Goal: Contribute content

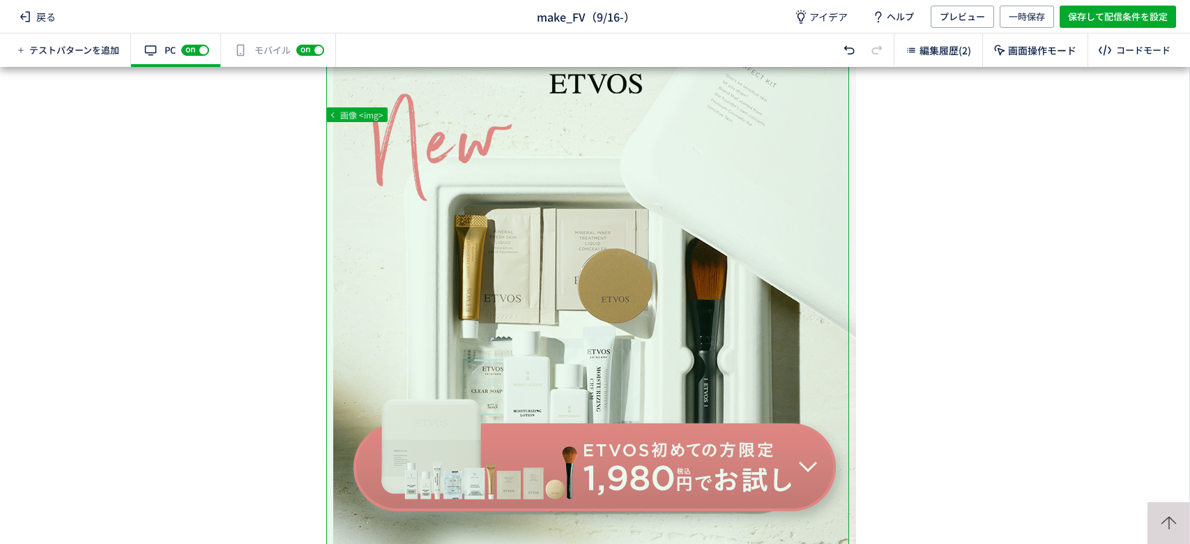
scroll to position [139, 0]
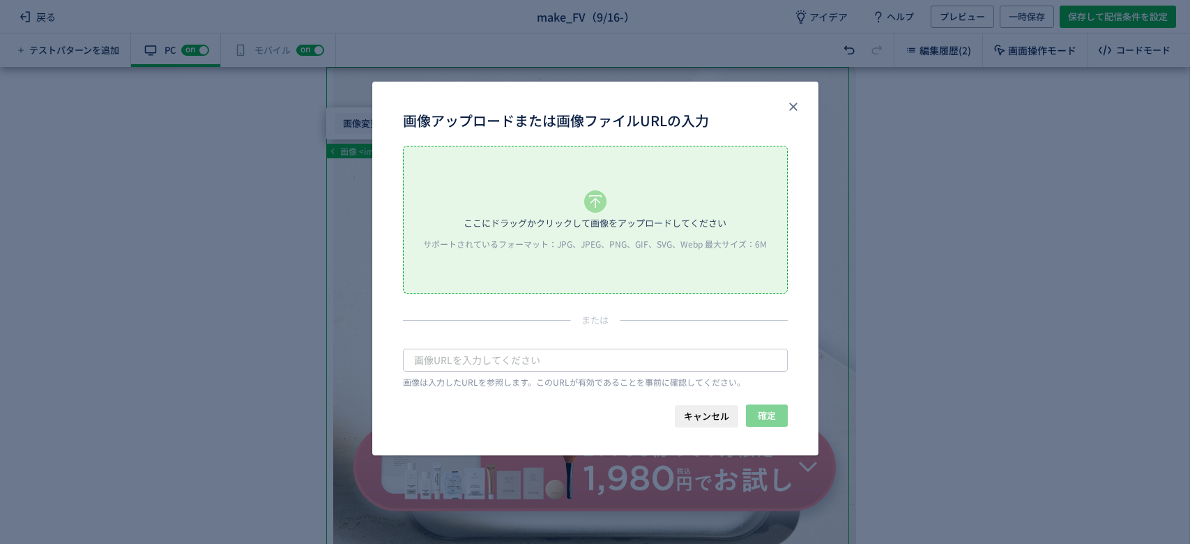
click at [364, 125] on body "戻る make_FV（9/16-） アイデア ヘルプ プレビュー 一時保存 保存して配信条件を設定 テストパターンを追加 有効な編集箇所が確認されません PC…" at bounding box center [595, 272] width 1190 height 544
click at [599, 204] on icon "画像アップロードまたは画像ファイルURLの入力" at bounding box center [595, 201] width 22 height 22
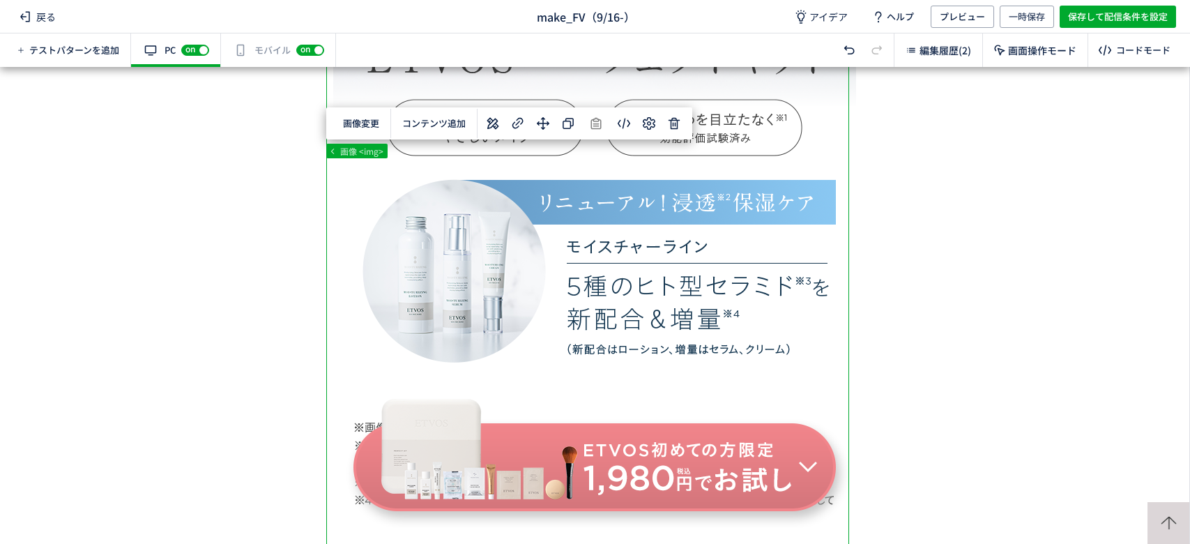
scroll to position [595, 0]
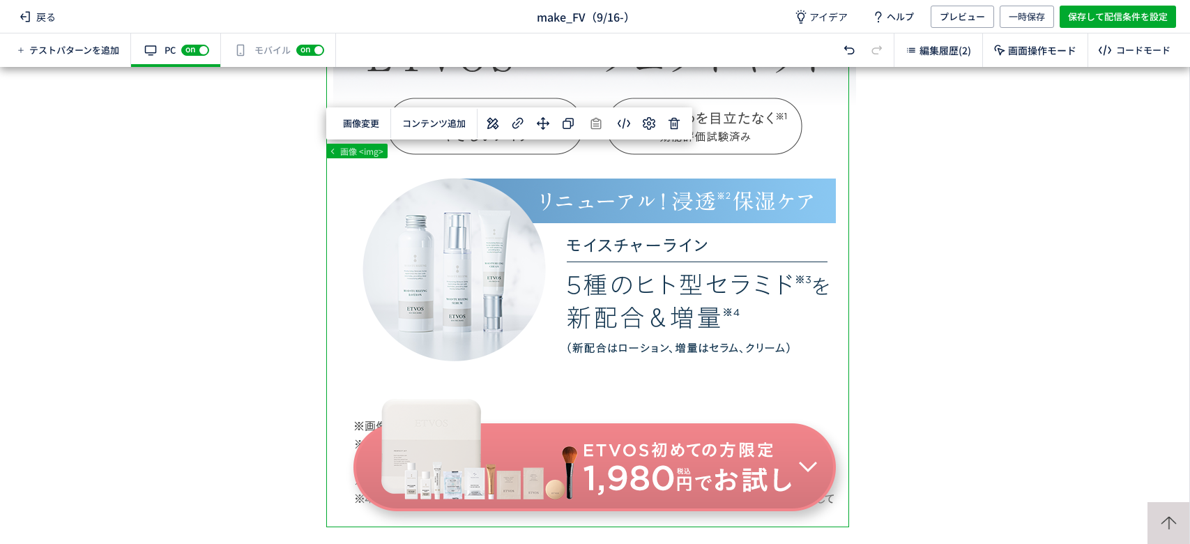
click at [276, 46] on div "有効な編集箇所が確認されません モバイル off on" at bounding box center [278, 49] width 115 height 33
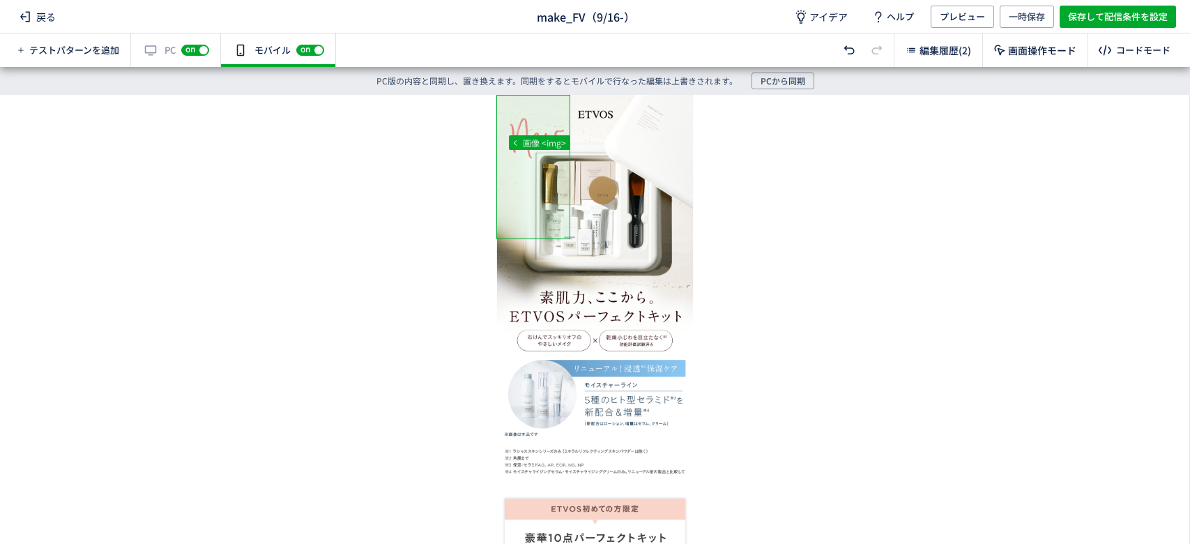
scroll to position [0, 0]
click at [796, 86] on span "PCから同期" at bounding box center [782, 80] width 45 height 17
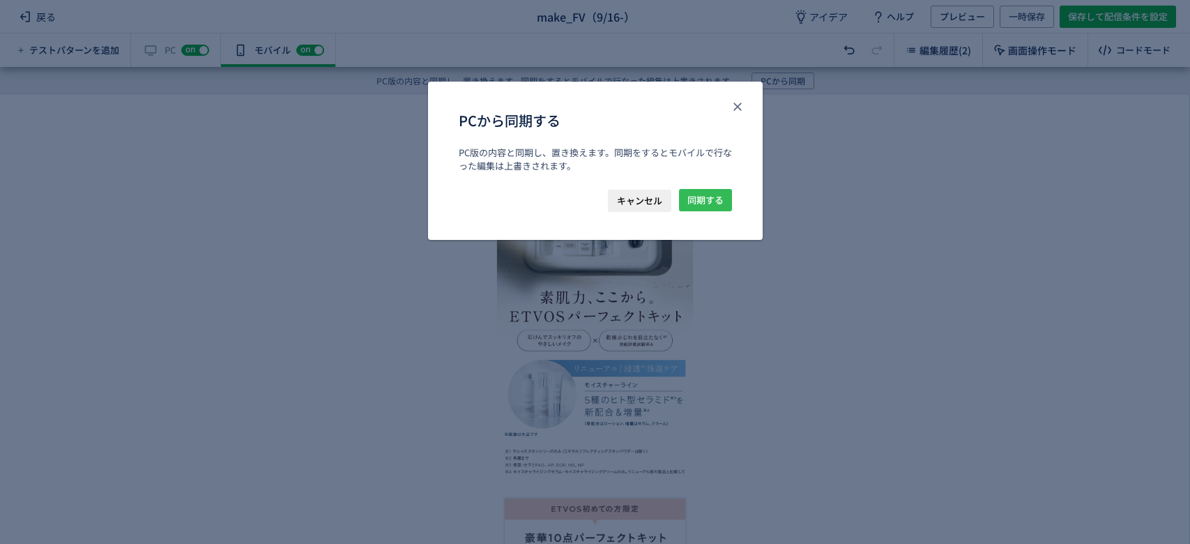
click at [696, 195] on span "同期する" at bounding box center [705, 200] width 36 height 22
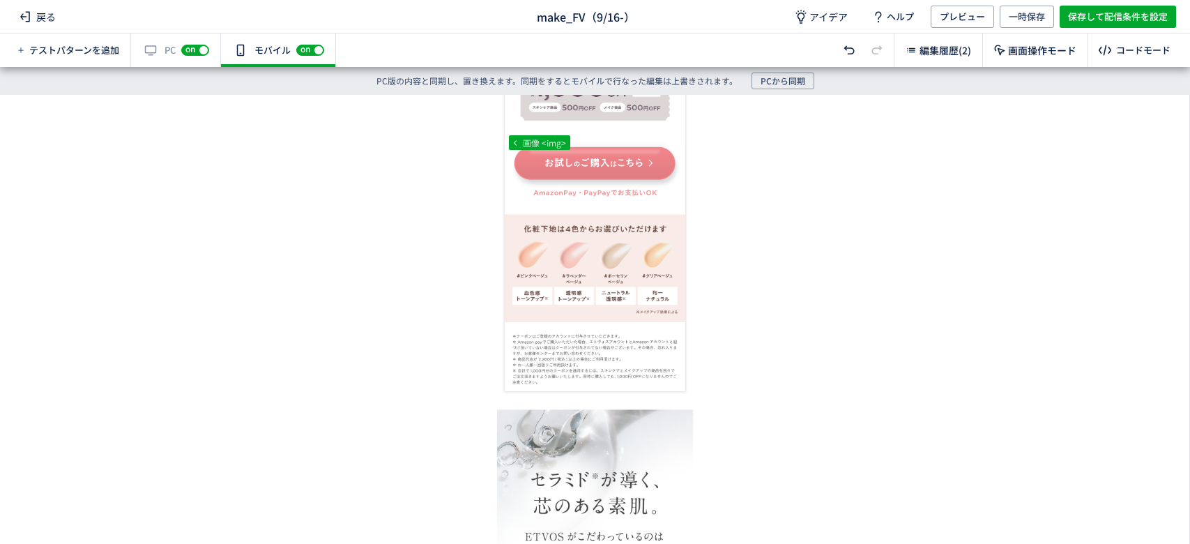
scroll to position [747, 0]
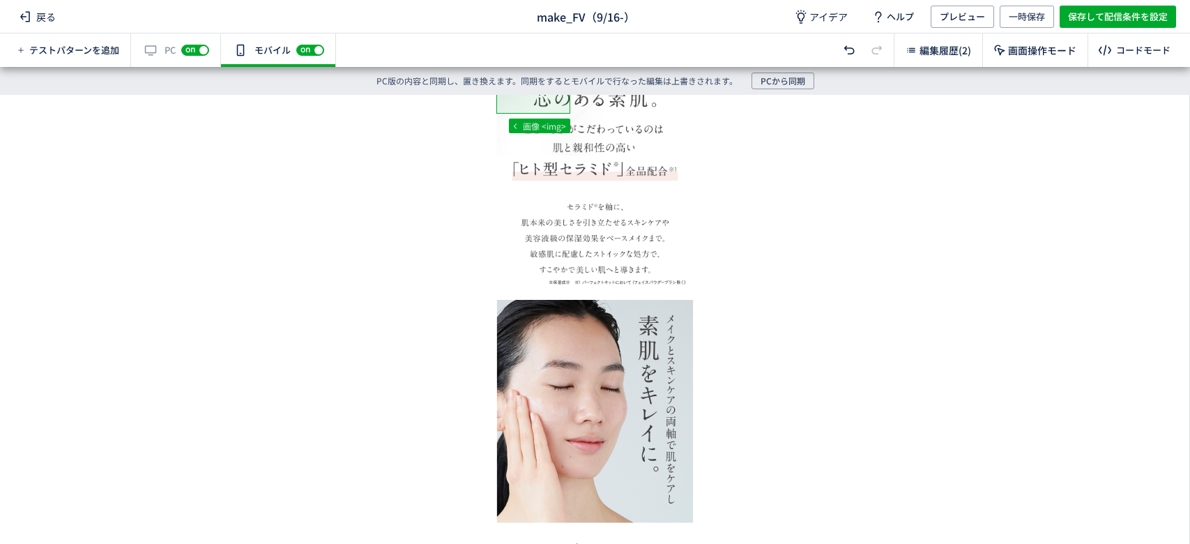
click at [151, 52] on div "有効な編集箇所が確認されません PC off on" at bounding box center [176, 49] width 90 height 33
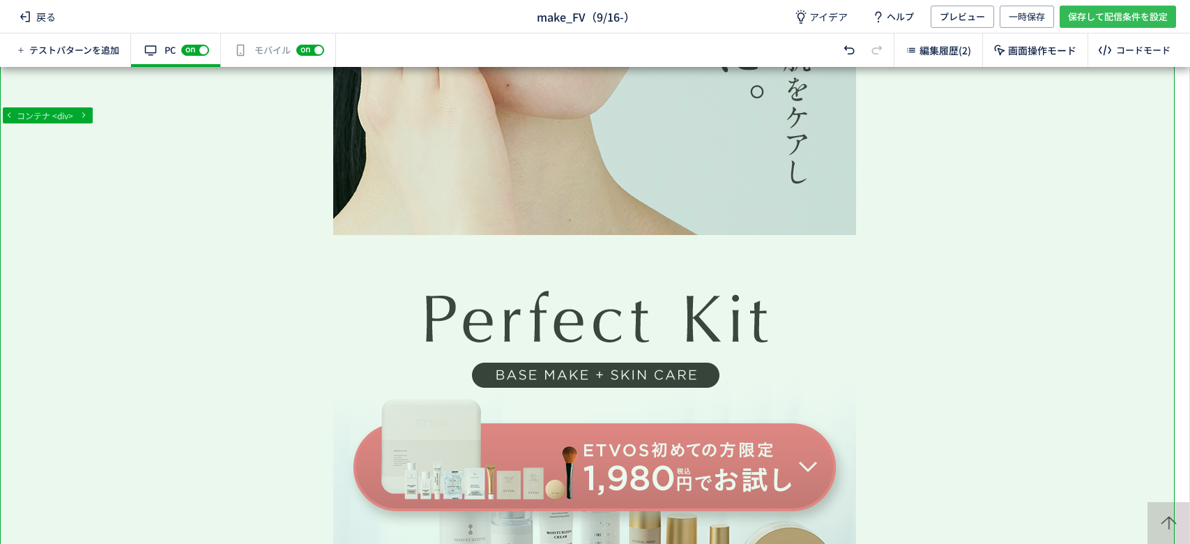
click at [1079, 20] on span "保存して配信条件を設定" at bounding box center [1118, 17] width 100 height 22
